Goal: Task Accomplishment & Management: Manage account settings

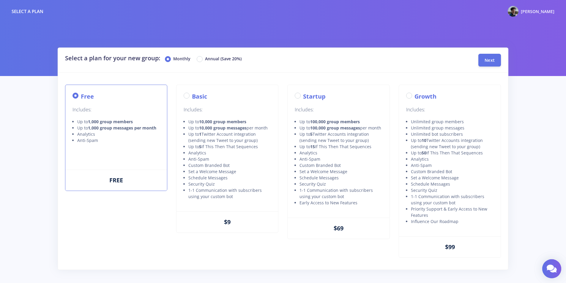
click at [235, 62] on label "Annual (Save 20%)" at bounding box center [223, 59] width 37 height 7
click at [209, 59] on input "Annual (Save 20%)" at bounding box center [207, 58] width 4 height 4
radio input "true"
click at [185, 57] on label "Monthly" at bounding box center [181, 59] width 17 height 7
click at [177, 57] on input "Monthly" at bounding box center [175, 58] width 4 height 4
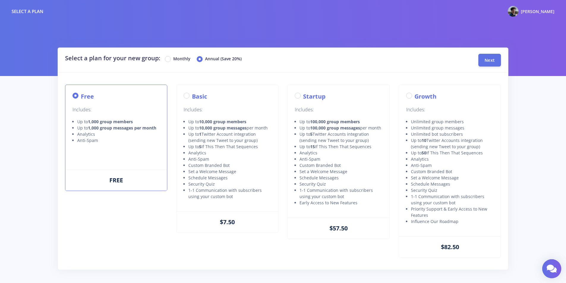
radio input "true"
click at [497, 62] on button "Next" at bounding box center [489, 59] width 23 height 13
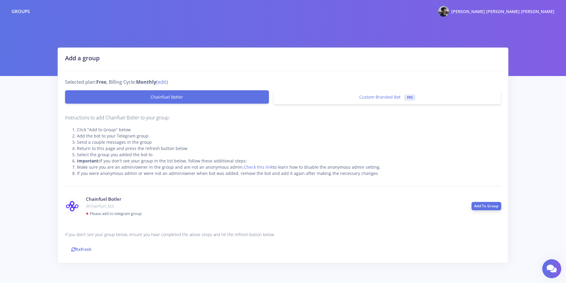
click at [483, 206] on link "Add To Group" at bounding box center [487, 206] width 30 height 8
click at [78, 247] on link "Refresh" at bounding box center [81, 249] width 33 height 13
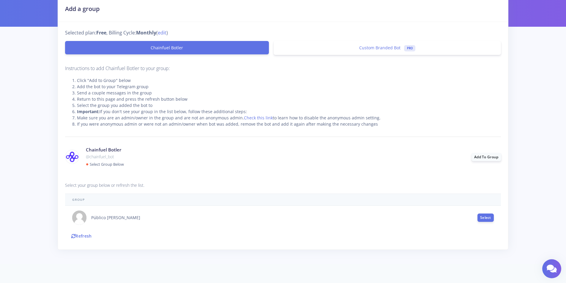
scroll to position [54, 0]
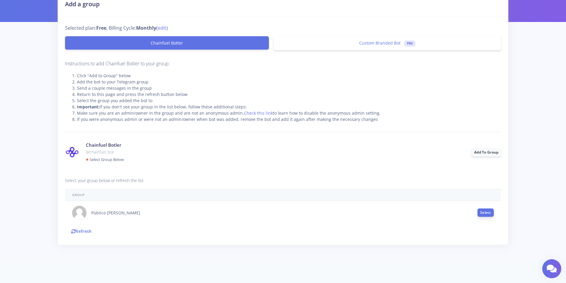
click at [479, 215] on button "Select" at bounding box center [486, 213] width 16 height 8
click at [282, 239] on button "Proceed" at bounding box center [283, 241] width 20 height 8
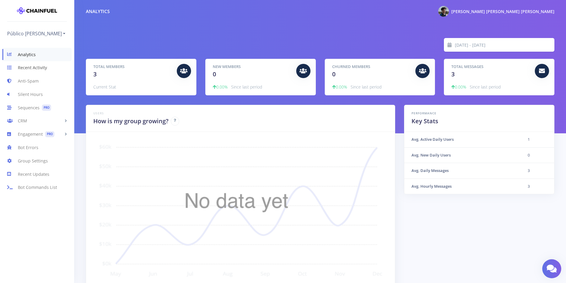
click at [29, 68] on link "Recent Activity" at bounding box center [37, 67] width 74 height 13
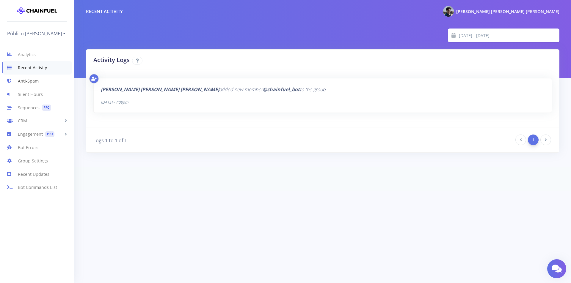
click at [40, 83] on link "Anti-Spam" at bounding box center [37, 81] width 74 height 13
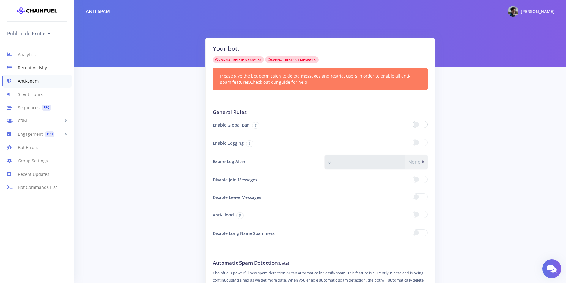
click at [41, 68] on link "Recent Activity" at bounding box center [37, 67] width 74 height 13
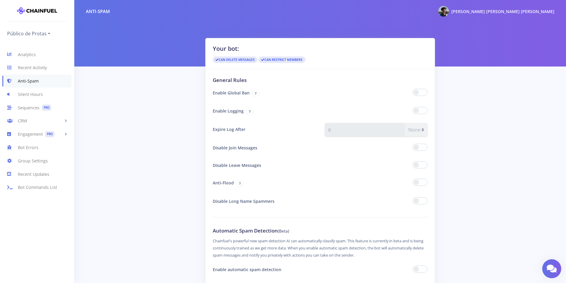
click at [423, 91] on span at bounding box center [420, 92] width 15 height 7
click at [0, 0] on input "checkbox" at bounding box center [0, 0] width 0 height 0
click at [423, 147] on span at bounding box center [420, 147] width 15 height 7
click at [0, 0] on input "checkbox" at bounding box center [0, 0] width 0 height 0
click at [425, 163] on span at bounding box center [420, 164] width 15 height 7
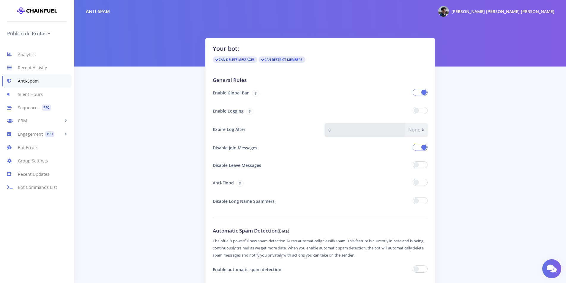
click at [0, 0] on input "checkbox" at bounding box center [0, 0] width 0 height 0
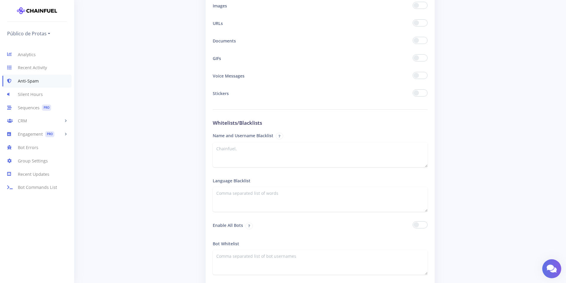
scroll to position [881, 0]
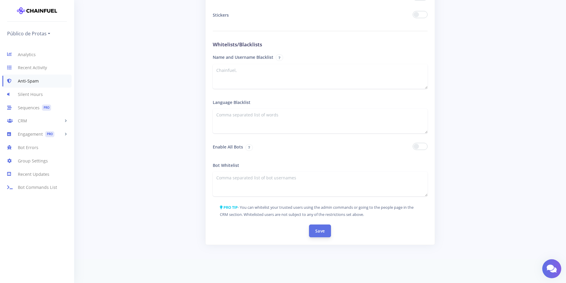
click at [316, 229] on button "Save" at bounding box center [320, 231] width 22 height 13
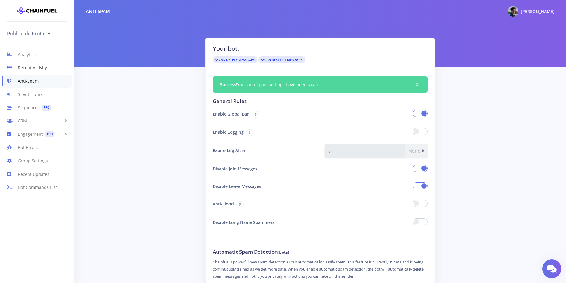
click at [39, 64] on link "Recent Activity" at bounding box center [37, 67] width 74 height 13
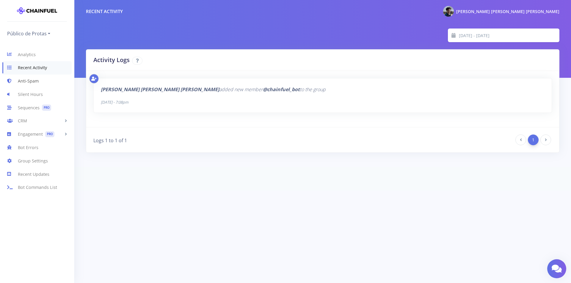
click at [36, 81] on link "Anti-Spam" at bounding box center [37, 81] width 74 height 13
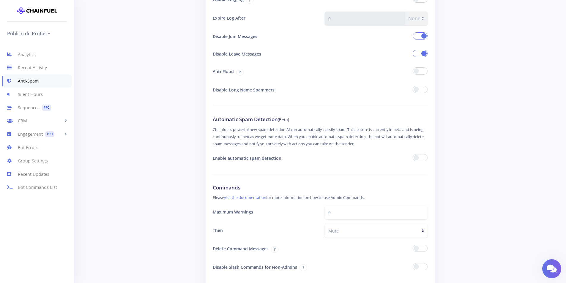
scroll to position [149, 0]
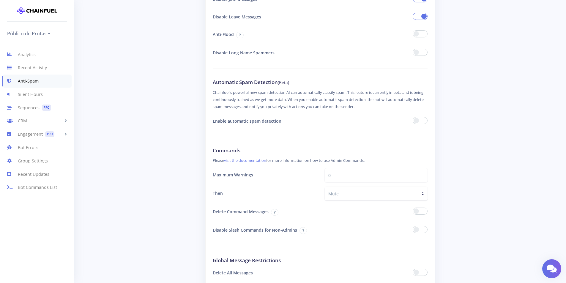
click at [423, 119] on span at bounding box center [420, 120] width 15 height 7
click at [0, 0] on input "checkbox" at bounding box center [0, 0] width 0 height 0
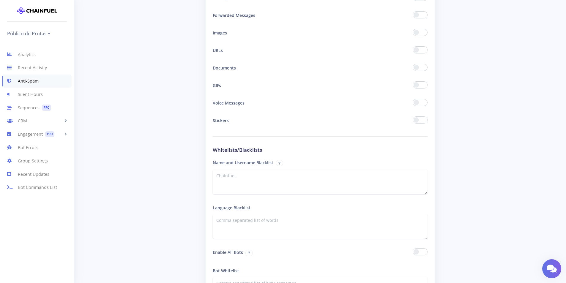
scroll to position [881, 0]
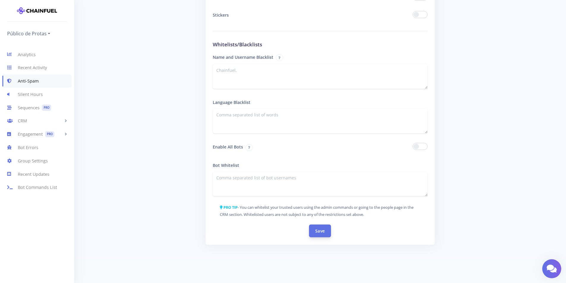
click at [311, 231] on button "Save" at bounding box center [320, 231] width 22 height 13
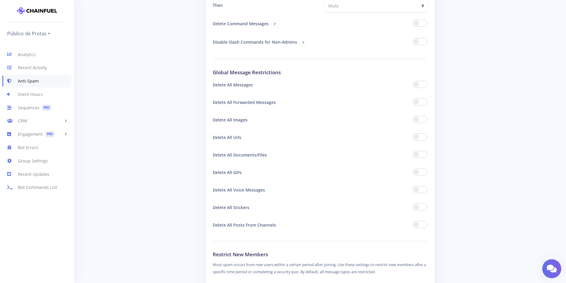
scroll to position [357, 0]
click at [65, 70] on link "Recent Activity" at bounding box center [37, 67] width 74 height 13
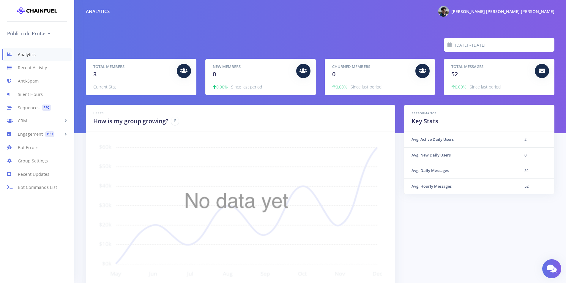
scroll to position [104, 454]
click at [37, 79] on link "Anti-Spam" at bounding box center [37, 81] width 74 height 13
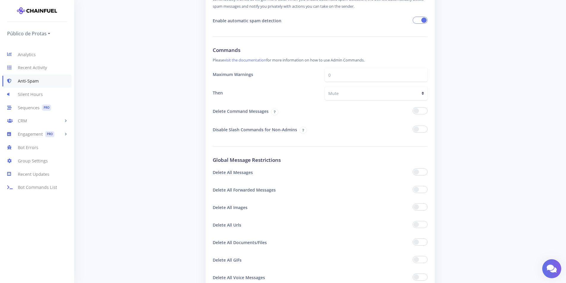
scroll to position [138, 0]
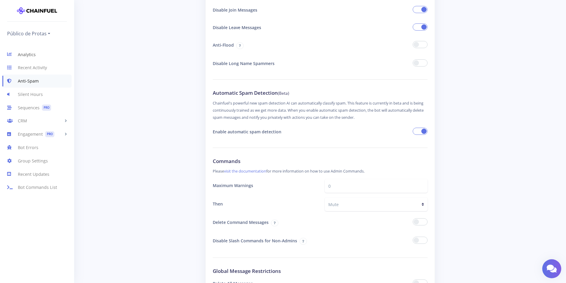
click at [49, 57] on link "Analytics" at bounding box center [37, 54] width 74 height 13
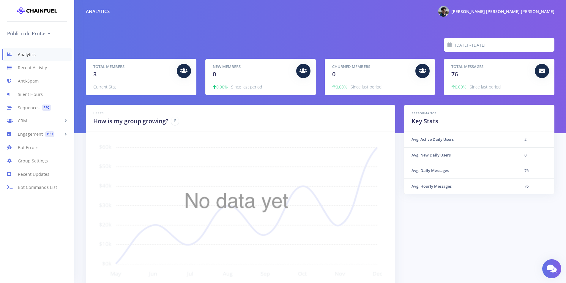
scroll to position [104, 454]
click at [57, 85] on link "Anti-Spam" at bounding box center [37, 81] width 74 height 13
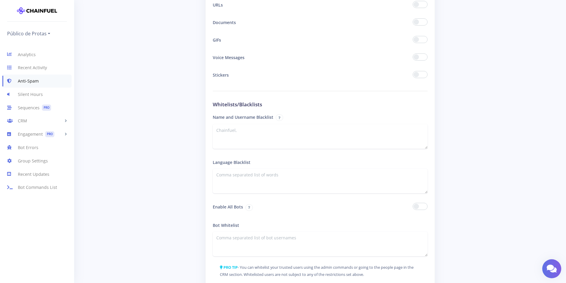
scroll to position [881, 0]
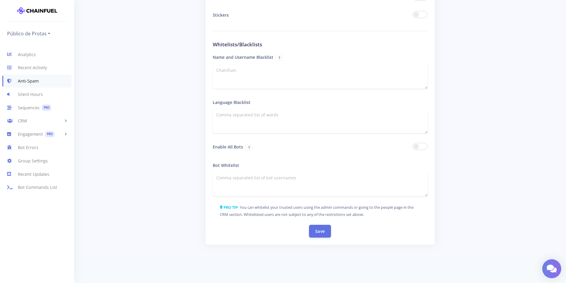
click at [555, 267] on icon at bounding box center [552, 268] width 10 height 9
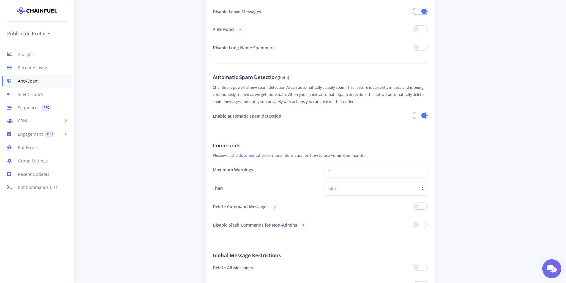
scroll to position [49, 0]
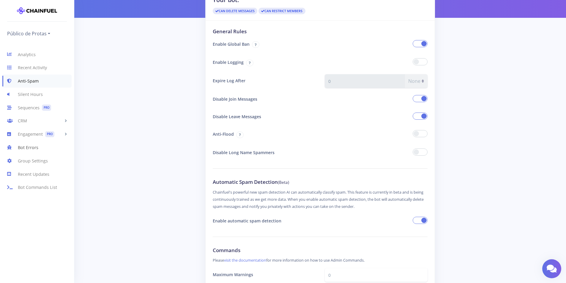
click at [63, 150] on link "Bot Errors" at bounding box center [37, 147] width 74 height 13
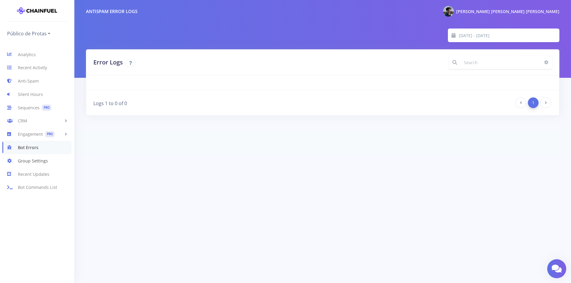
click at [51, 163] on link "Group Settings" at bounding box center [37, 160] width 74 height 13
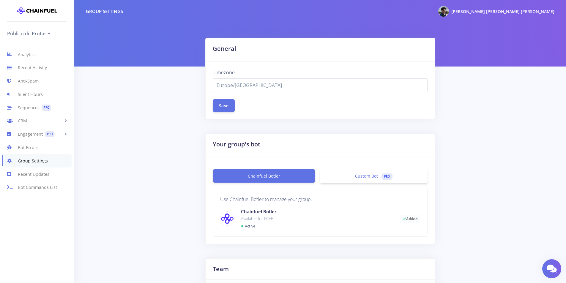
select select "Europe/Madrid"
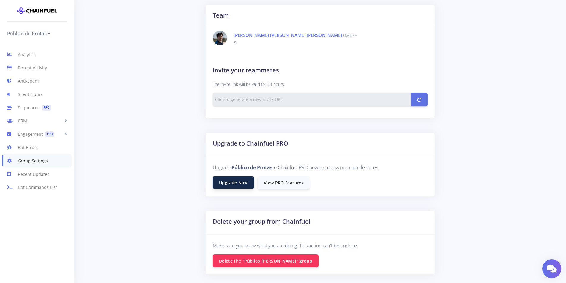
scroll to position [283, 0]
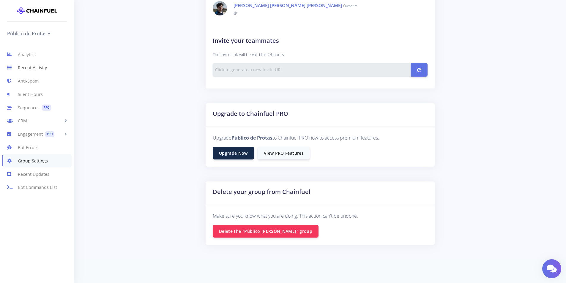
click at [45, 67] on link "Recent Activity" at bounding box center [37, 67] width 74 height 13
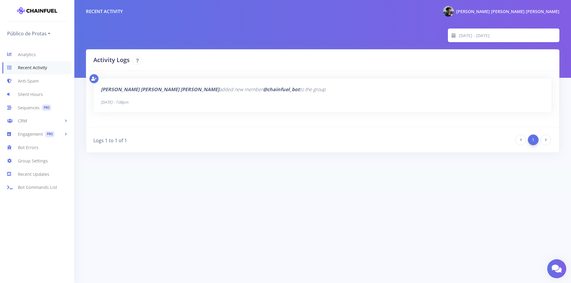
click at [16, 46] on div "Analytics Recent Activity Anti-Spam Silent Hours Sequences PRO CRM People [DATE…" at bounding box center [37, 158] width 74 height 240
click at [17, 51] on icon at bounding box center [12, 54] width 11 height 7
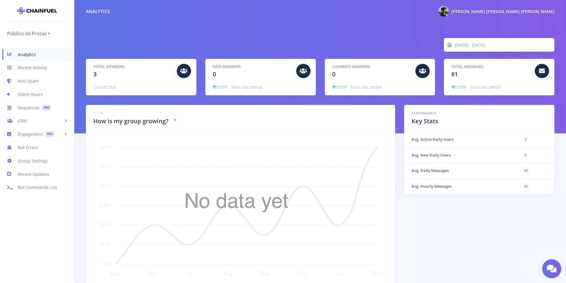
click at [467, 61] on div "Total Messages 81 0.00% Since last period" at bounding box center [499, 77] width 110 height 36
click at [548, 72] on div at bounding box center [542, 71] width 14 height 14
click at [542, 71] on icon at bounding box center [542, 71] width 6 height 6
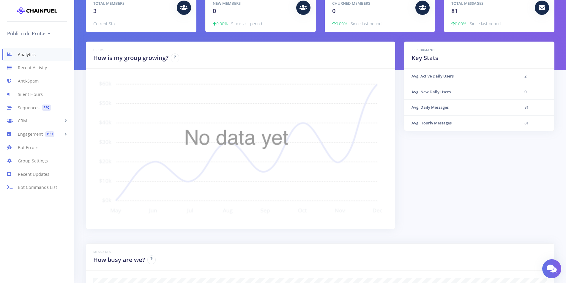
scroll to position [0, 0]
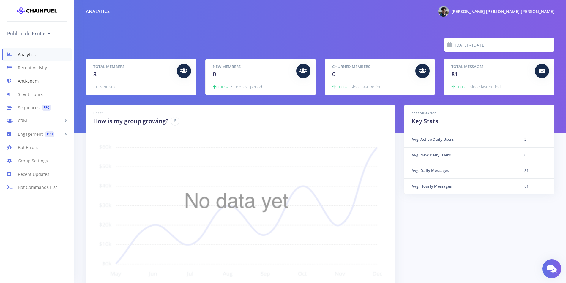
click at [25, 79] on link "Anti-Spam" at bounding box center [37, 81] width 74 height 13
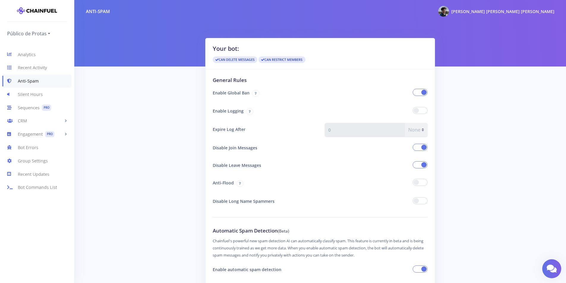
click at [50, 9] on img at bounding box center [37, 11] width 40 height 12
click at [24, 2] on nav "Público de Protas Público de Protas Add a new group My Dashboard Logout Analyti…" at bounding box center [37, 141] width 74 height 283
click at [34, 9] on img at bounding box center [37, 11] width 40 height 12
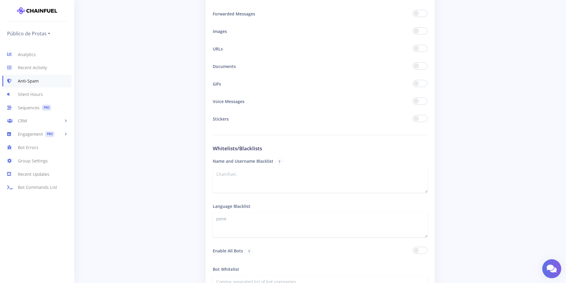
scroll to position [881, 0]
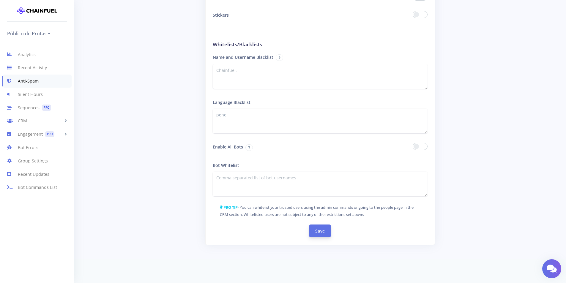
click at [322, 227] on button "Save" at bounding box center [320, 231] width 22 height 13
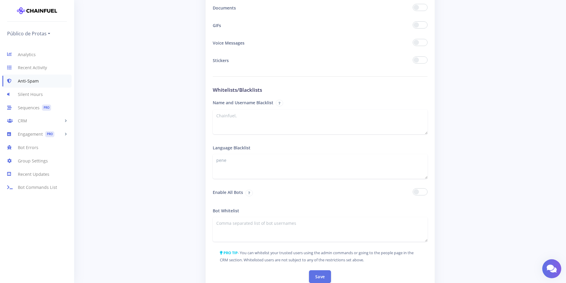
scroll to position [862, 0]
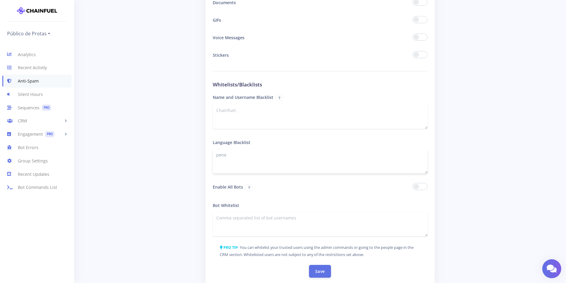
click at [272, 155] on textarea "pene" at bounding box center [320, 161] width 215 height 25
type textarea "pene, polla, maricón"
click at [328, 271] on button "Save" at bounding box center [320, 271] width 22 height 13
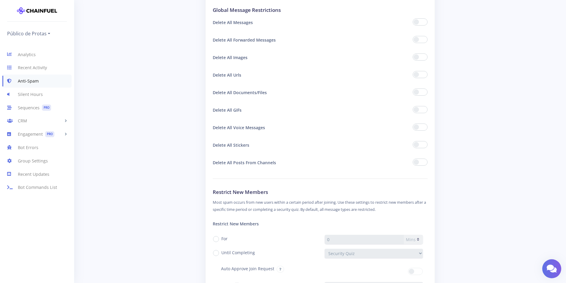
scroll to position [308, 0]
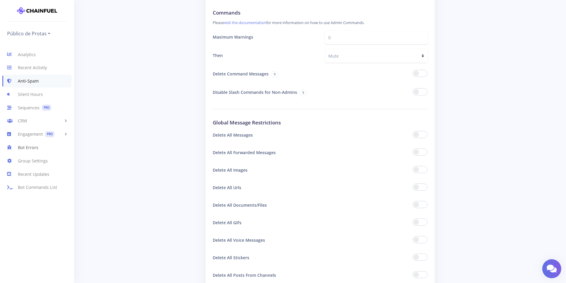
click at [45, 150] on link "Bot Errors" at bounding box center [37, 147] width 74 height 13
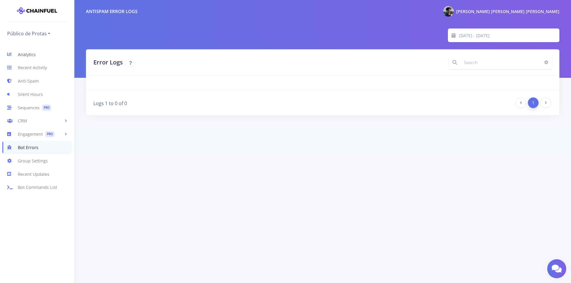
click at [52, 52] on link "Analytics" at bounding box center [37, 54] width 74 height 13
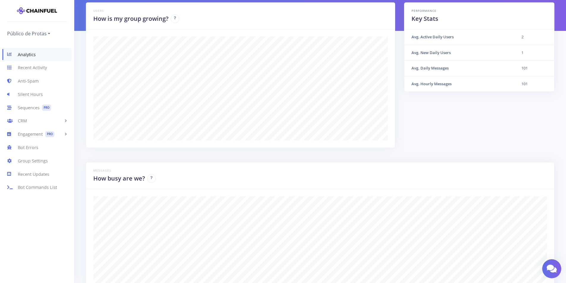
scroll to position [30, 0]
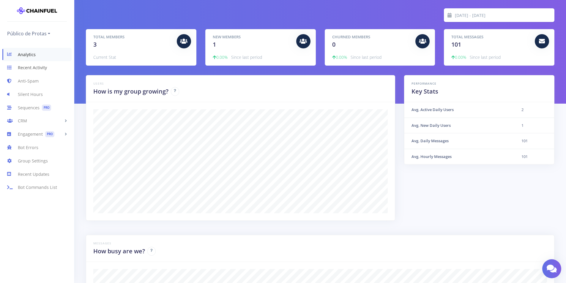
click at [40, 64] on link "Recent Activity" at bounding box center [37, 67] width 74 height 13
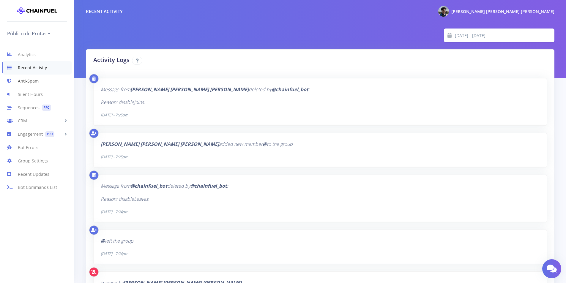
click at [40, 81] on link "Anti-Spam" at bounding box center [37, 81] width 74 height 13
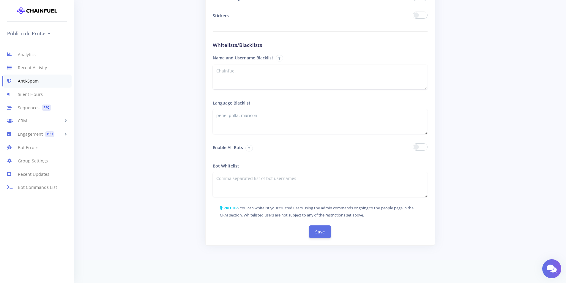
scroll to position [881, 0]
click at [324, 228] on button "Save" at bounding box center [320, 231] width 22 height 13
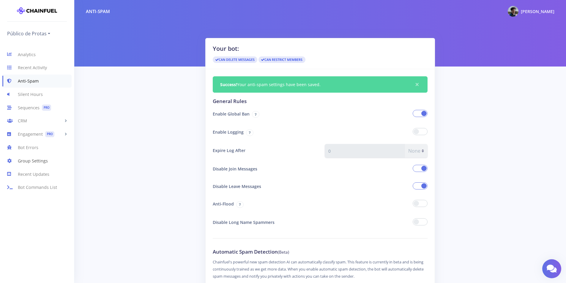
click at [23, 165] on link "Group Settings" at bounding box center [37, 160] width 74 height 13
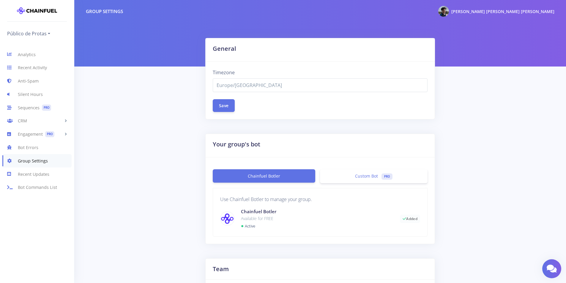
select select "Europe/[GEOGRAPHIC_DATA]"
click at [358, 171] on link "Custom Bot PRO" at bounding box center [374, 176] width 108 height 14
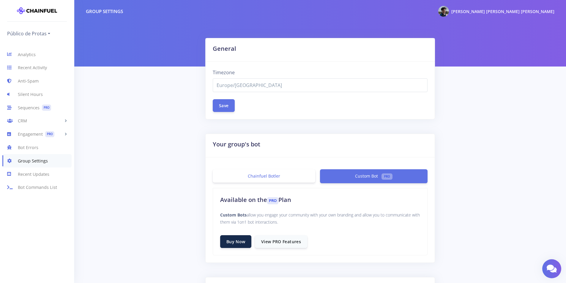
click at [308, 176] on link "Chainfuel Botler" at bounding box center [264, 175] width 103 height 13
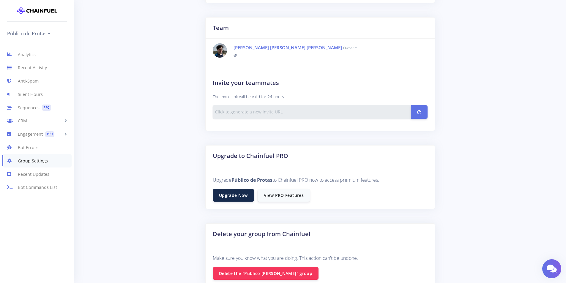
scroll to position [165, 0]
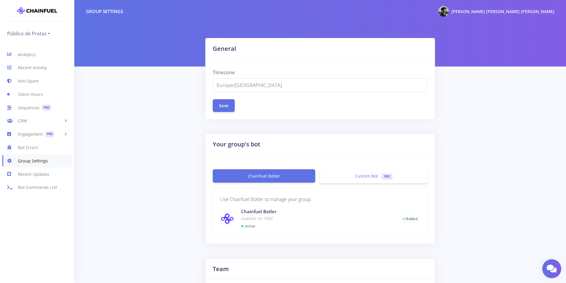
select select "Europe/[GEOGRAPHIC_DATA]"
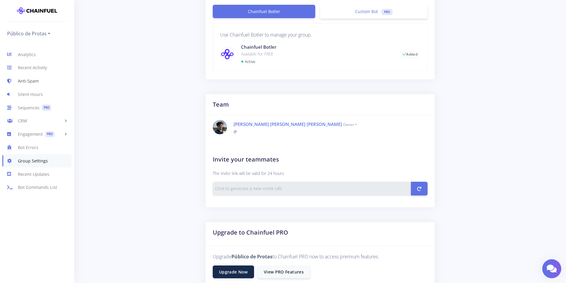
click at [43, 81] on link "Anti-Spam" at bounding box center [37, 81] width 74 height 13
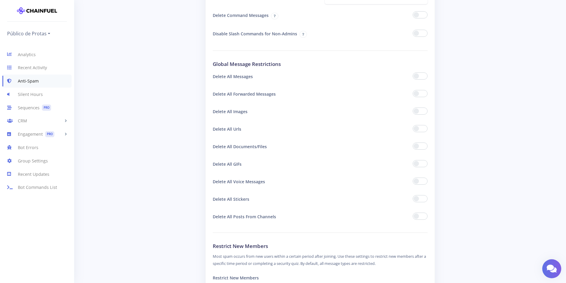
scroll to position [357, 0]
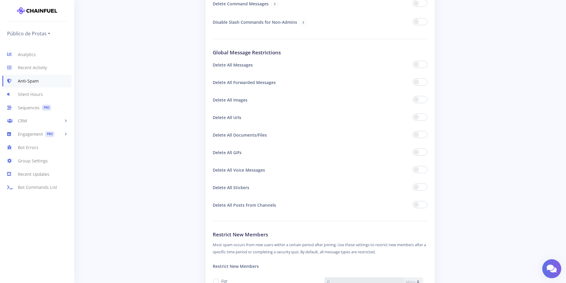
click at [418, 97] on span at bounding box center [420, 99] width 15 height 7
click at [0, 0] on input "checkbox" at bounding box center [0, 0] width 0 height 0
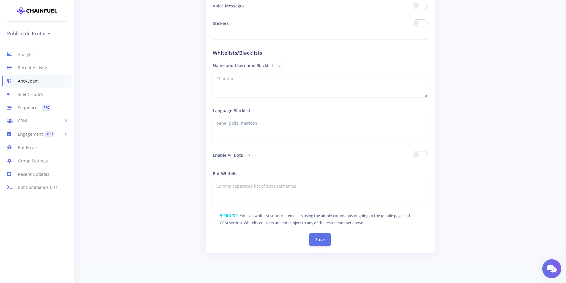
scroll to position [881, 0]
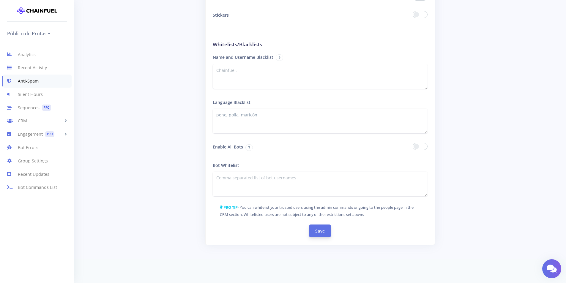
click at [327, 233] on button "Save" at bounding box center [320, 231] width 22 height 13
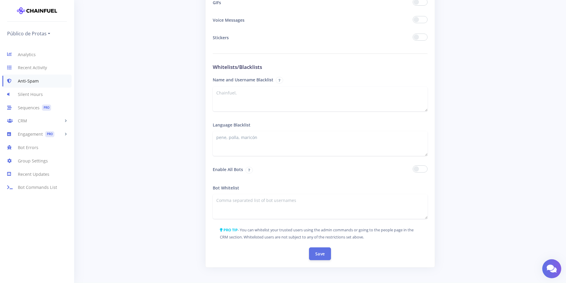
scroll to position [891, 0]
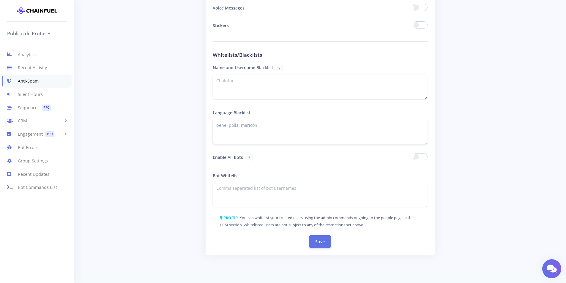
click at [227, 125] on textarea "pene, polla, maricón" at bounding box center [320, 131] width 215 height 25
click at [226, 126] on textarea "pene, polla, maricón" at bounding box center [320, 131] width 215 height 25
type textarea "pene , polla, maricón"
click at [322, 244] on button "Save" at bounding box center [320, 241] width 22 height 13
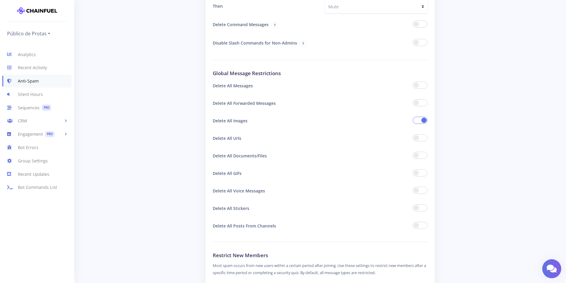
scroll to position [357, 0]
click at [418, 136] on span at bounding box center [420, 138] width 15 height 7
click at [0, 0] on input "checkbox" at bounding box center [0, 0] width 0 height 0
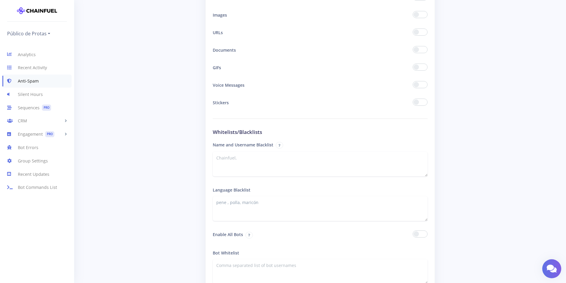
scroll to position [891, 0]
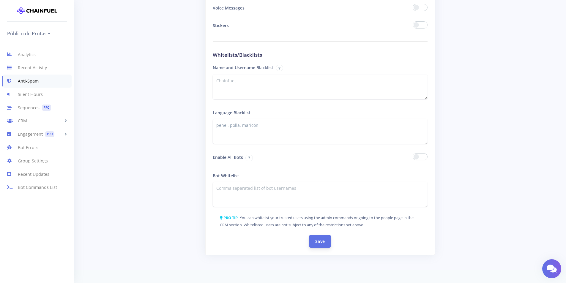
click at [310, 244] on button "Save" at bounding box center [320, 241] width 22 height 13
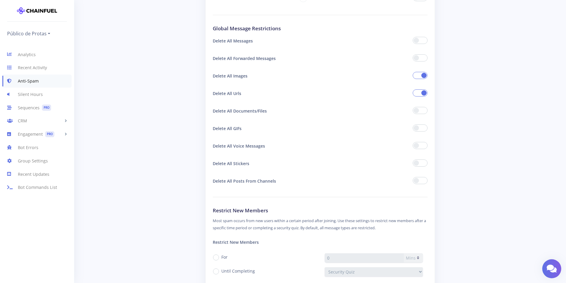
scroll to position [386, 0]
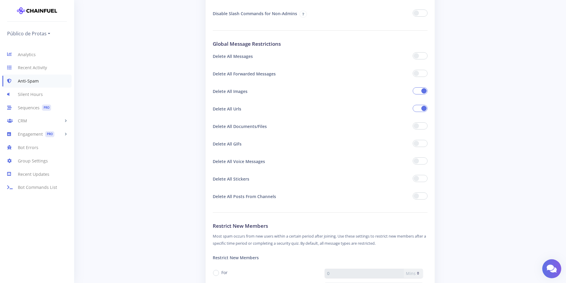
click at [428, 126] on label at bounding box center [420, 125] width 15 height 7
click at [0, 0] on input "checkbox" at bounding box center [0, 0] width 0 height 0
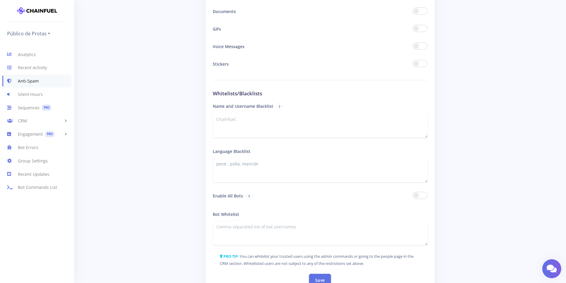
scroll to position [902, 0]
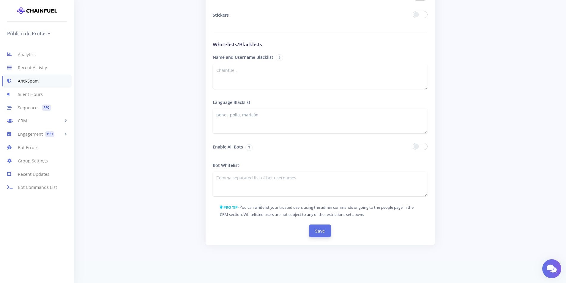
click at [313, 230] on button "Save" at bounding box center [320, 231] width 22 height 13
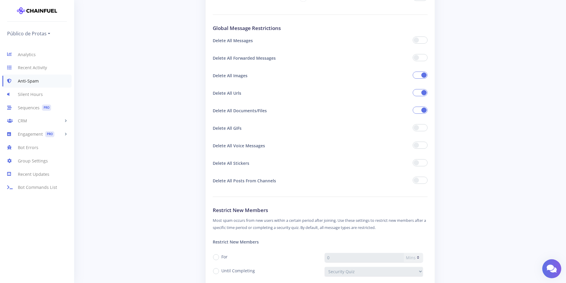
scroll to position [386, 0]
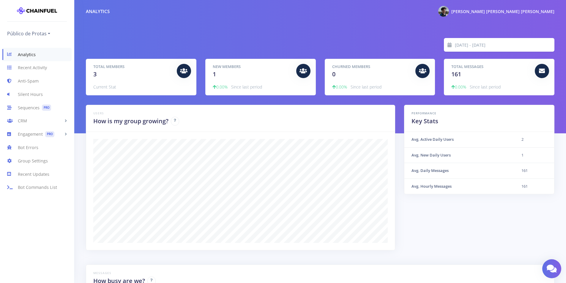
scroll to position [104, 454]
